Goal: Transaction & Acquisition: Purchase product/service

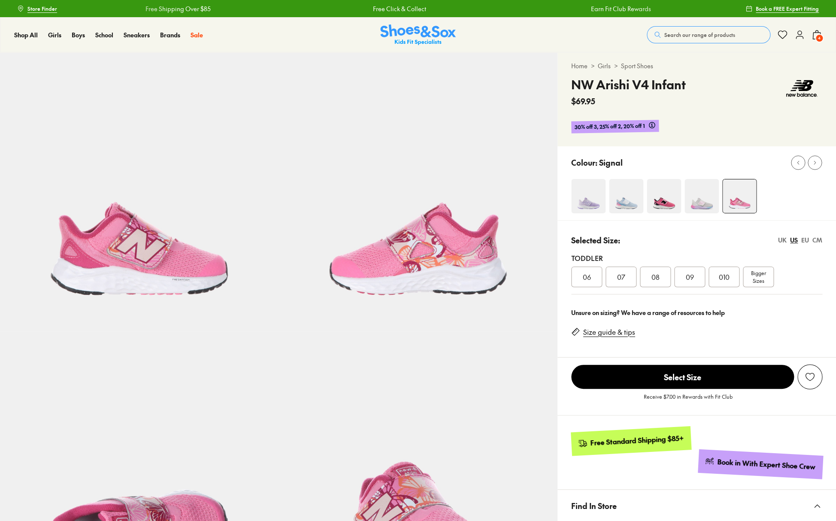
select select "*"
click at [728, 275] on span "010" at bounding box center [723, 277] width 11 height 10
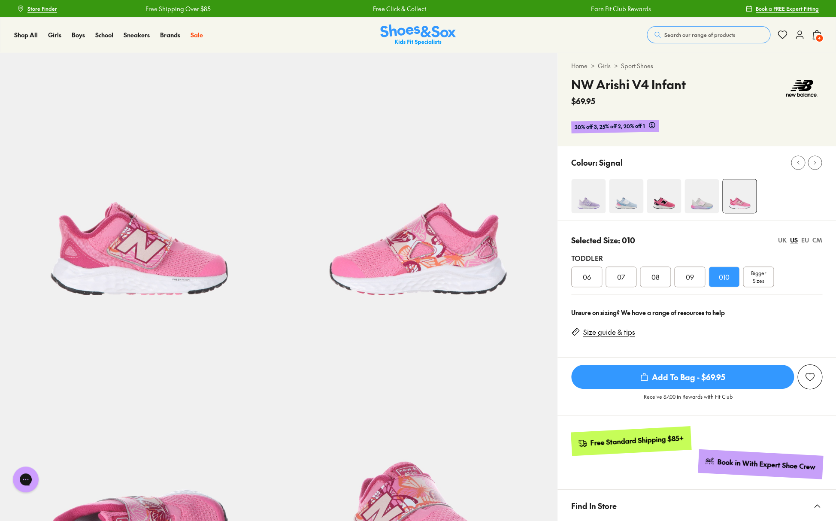
click at [698, 374] on span "Add To Bag - $69.95" at bounding box center [682, 377] width 223 height 24
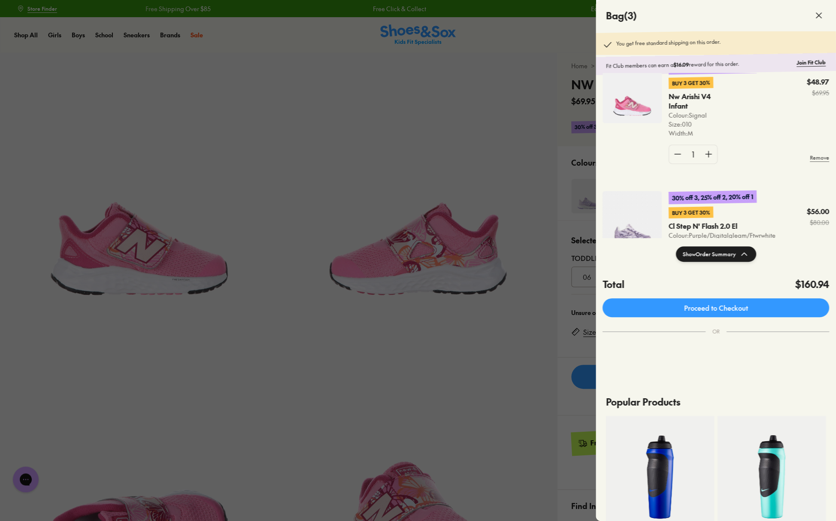
scroll to position [212, 0]
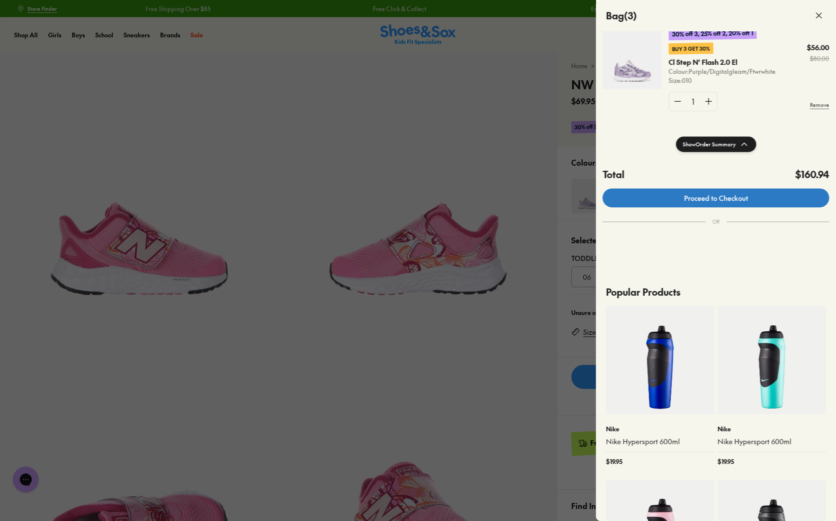
click at [729, 196] on link "Proceed to Checkout" at bounding box center [715, 197] width 227 height 19
